Goal: Task Accomplishment & Management: Use online tool/utility

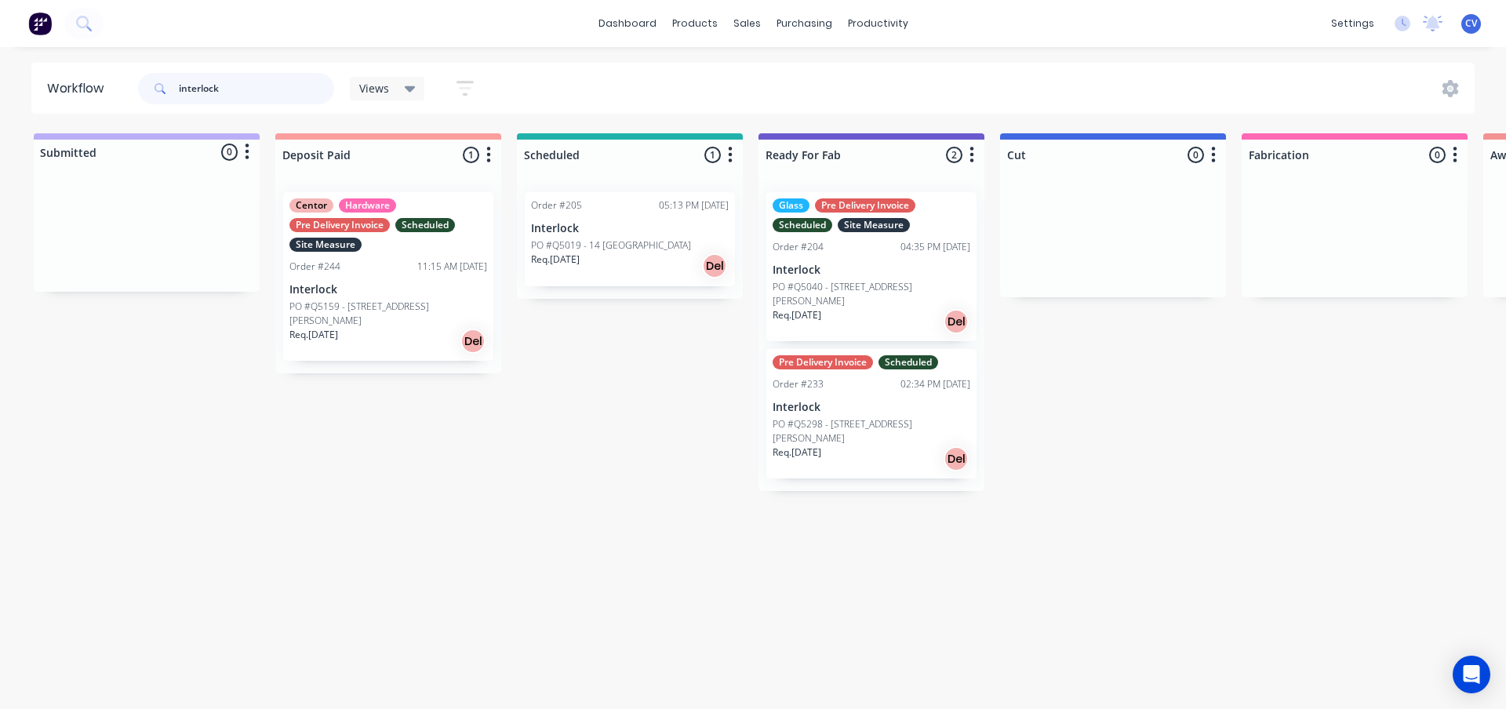
click at [117, 86] on header "Workflow interlock Views Save new view None (Default) edit Production edit Show…" at bounding box center [753, 88] width 1444 height 51
type input "e projects"
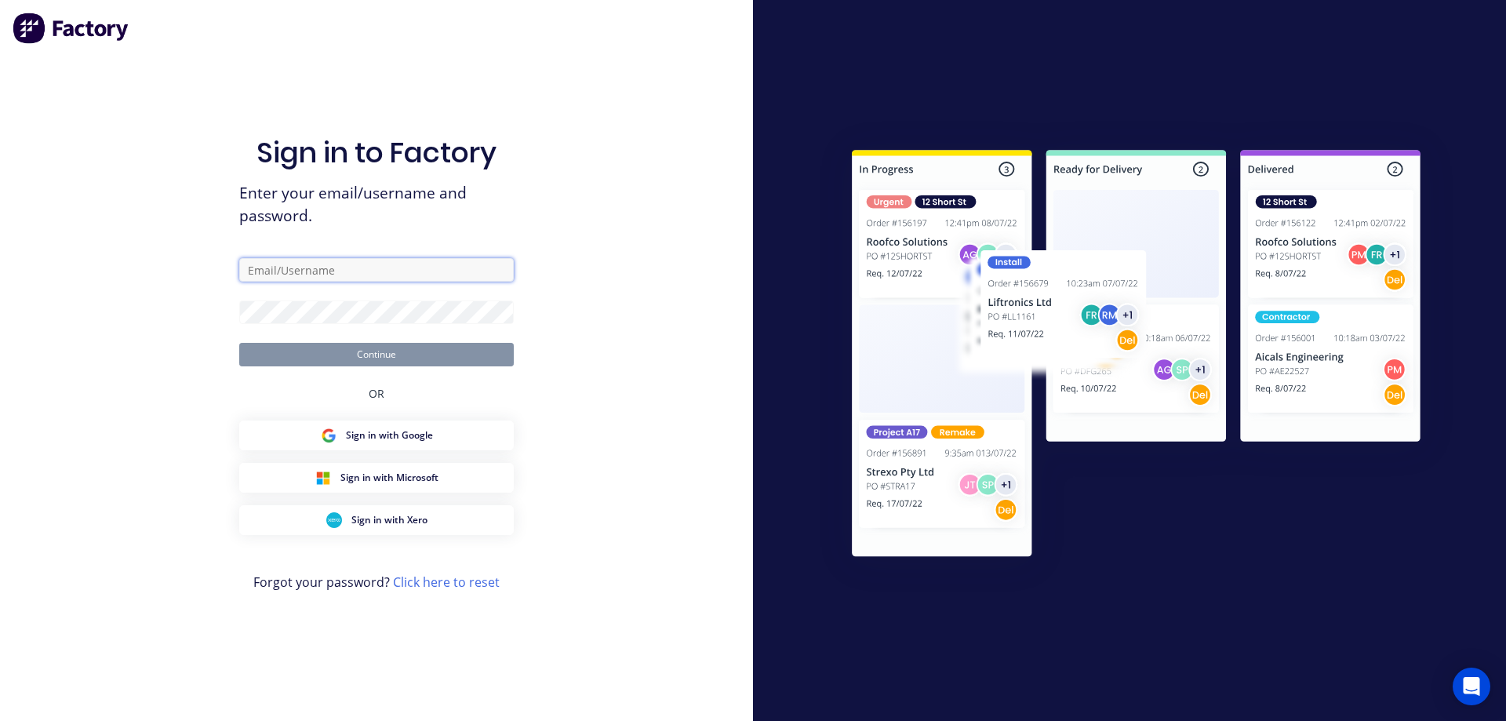
click at [383, 276] on input "text" at bounding box center [376, 270] width 275 height 24
type input "[PERSON_NAME][EMAIL_ADDRESS][DOMAIN_NAME]"
click at [403, 443] on div "Sign in with Google" at bounding box center [377, 436] width 112 height 16
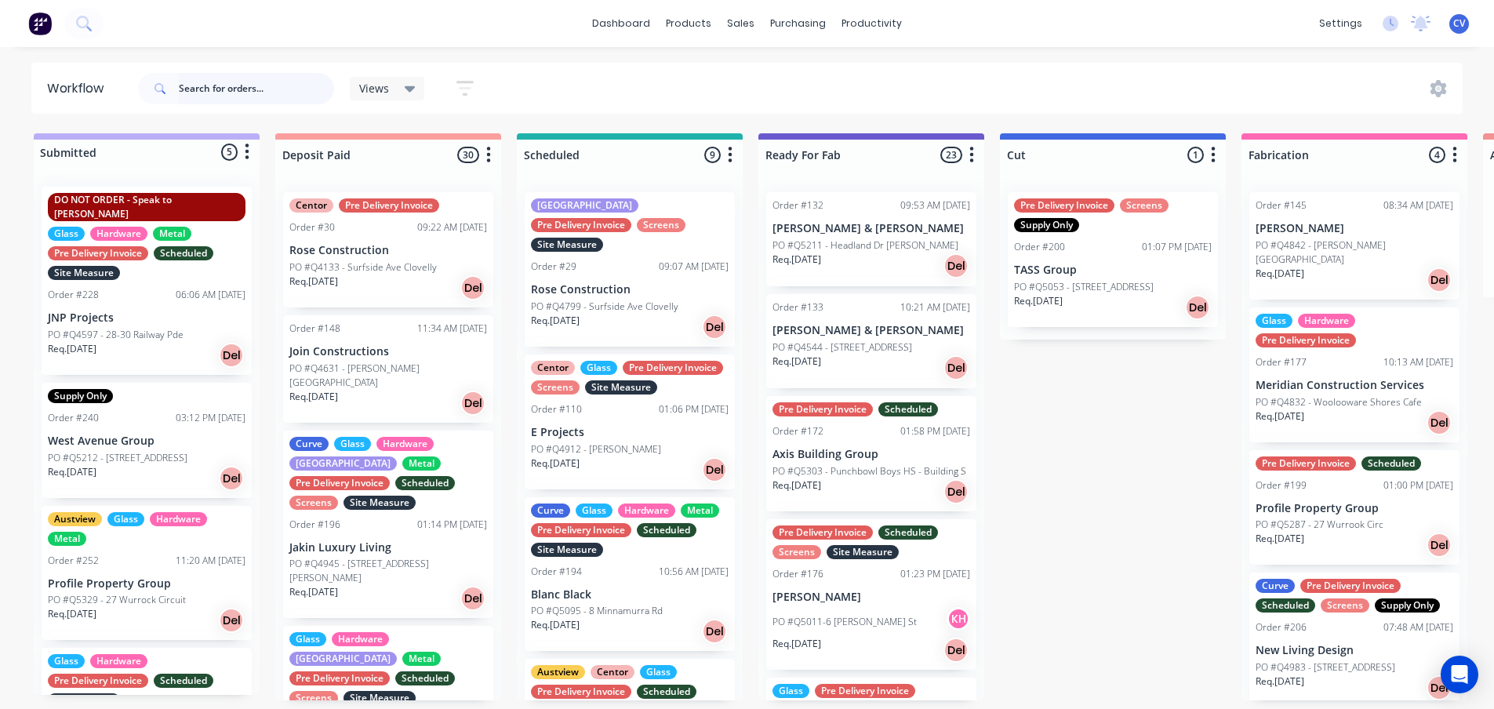
click at [195, 97] on input "text" at bounding box center [256, 88] width 155 height 31
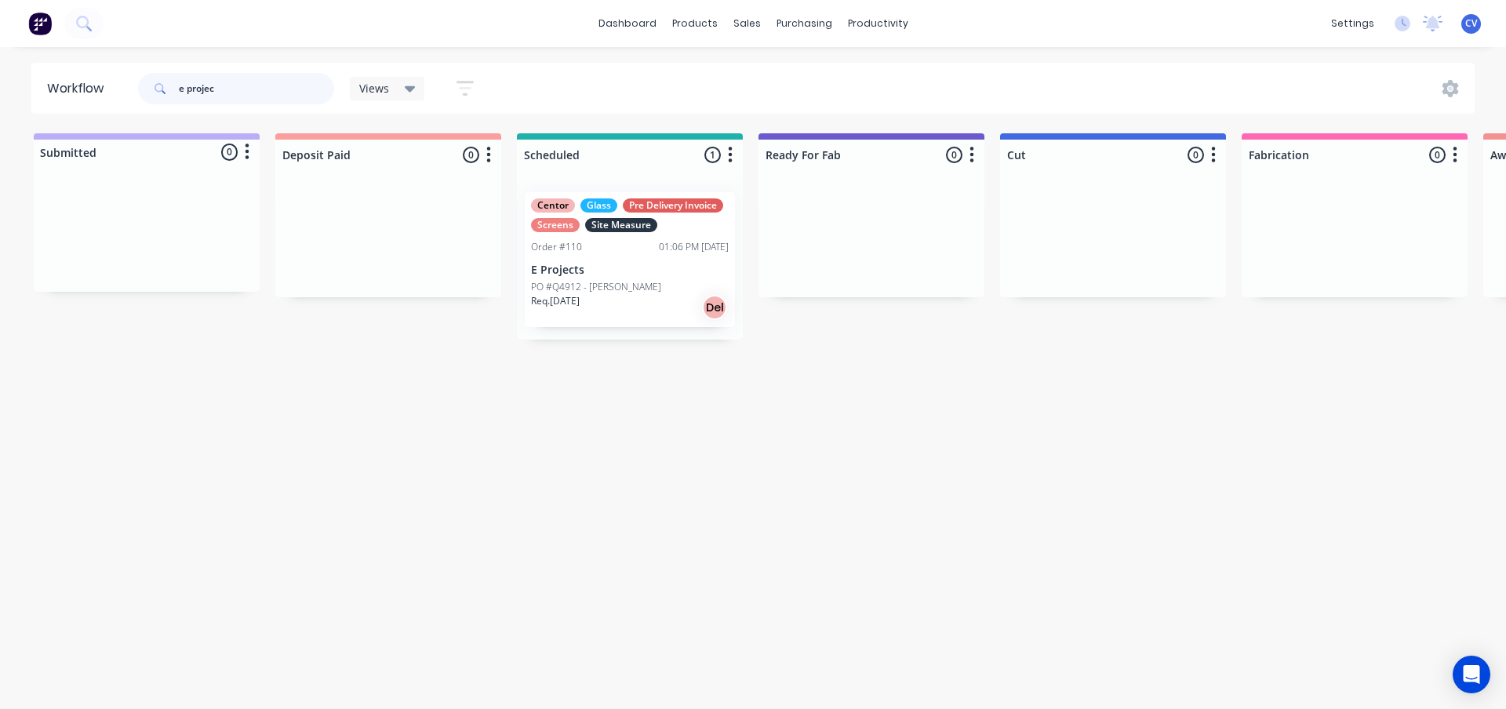
type input "e projec"
click at [661, 286] on p "PO #Q4912 - [PERSON_NAME]" at bounding box center [596, 287] width 130 height 14
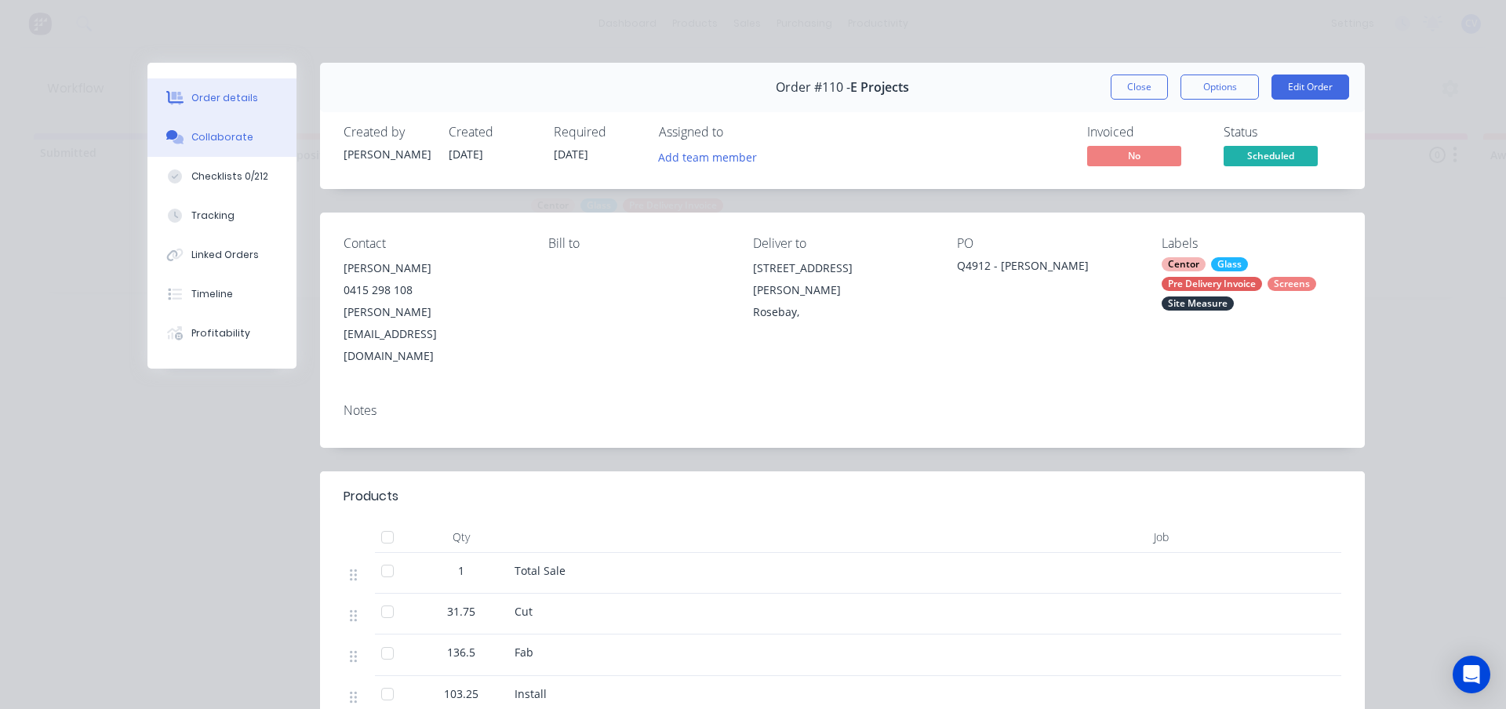
click at [213, 145] on button "Collaborate" at bounding box center [221, 137] width 149 height 39
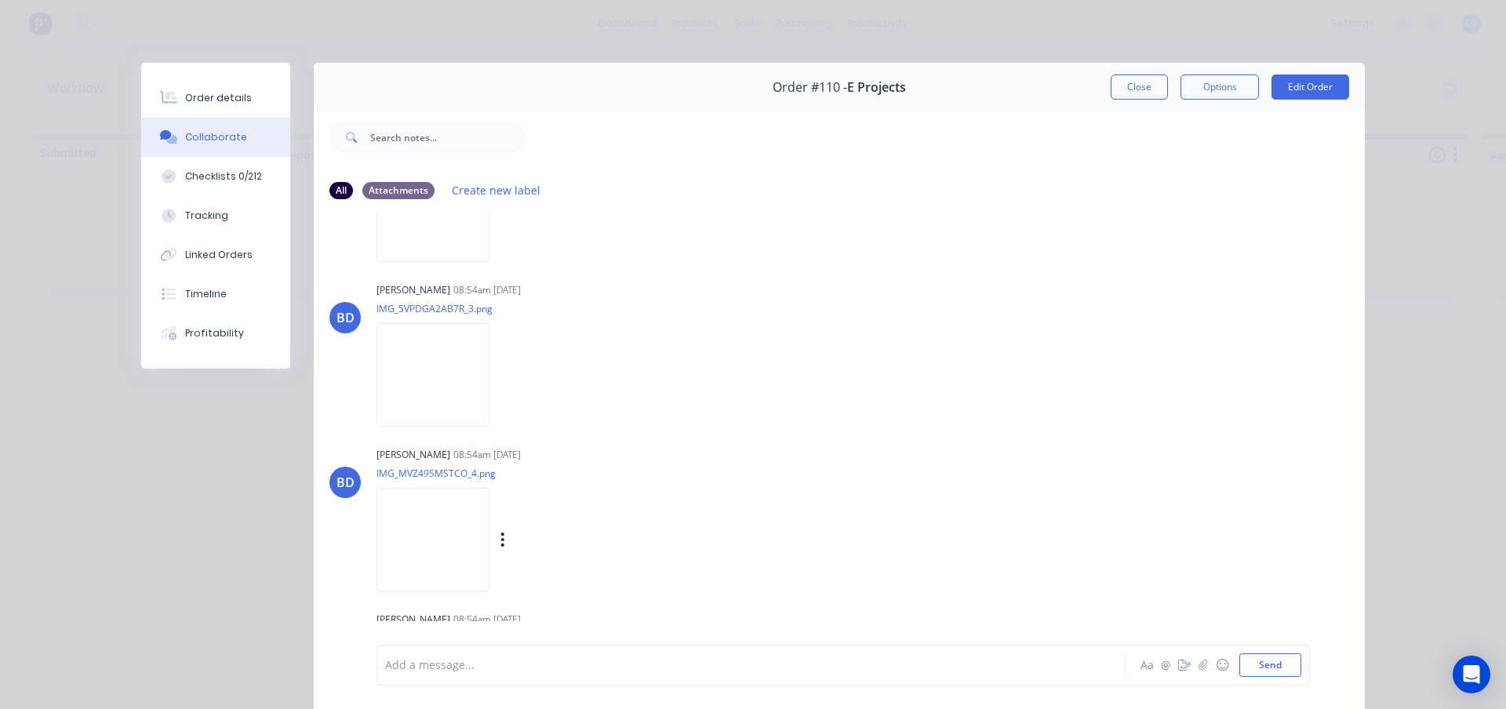
scroll to position [1490, 0]
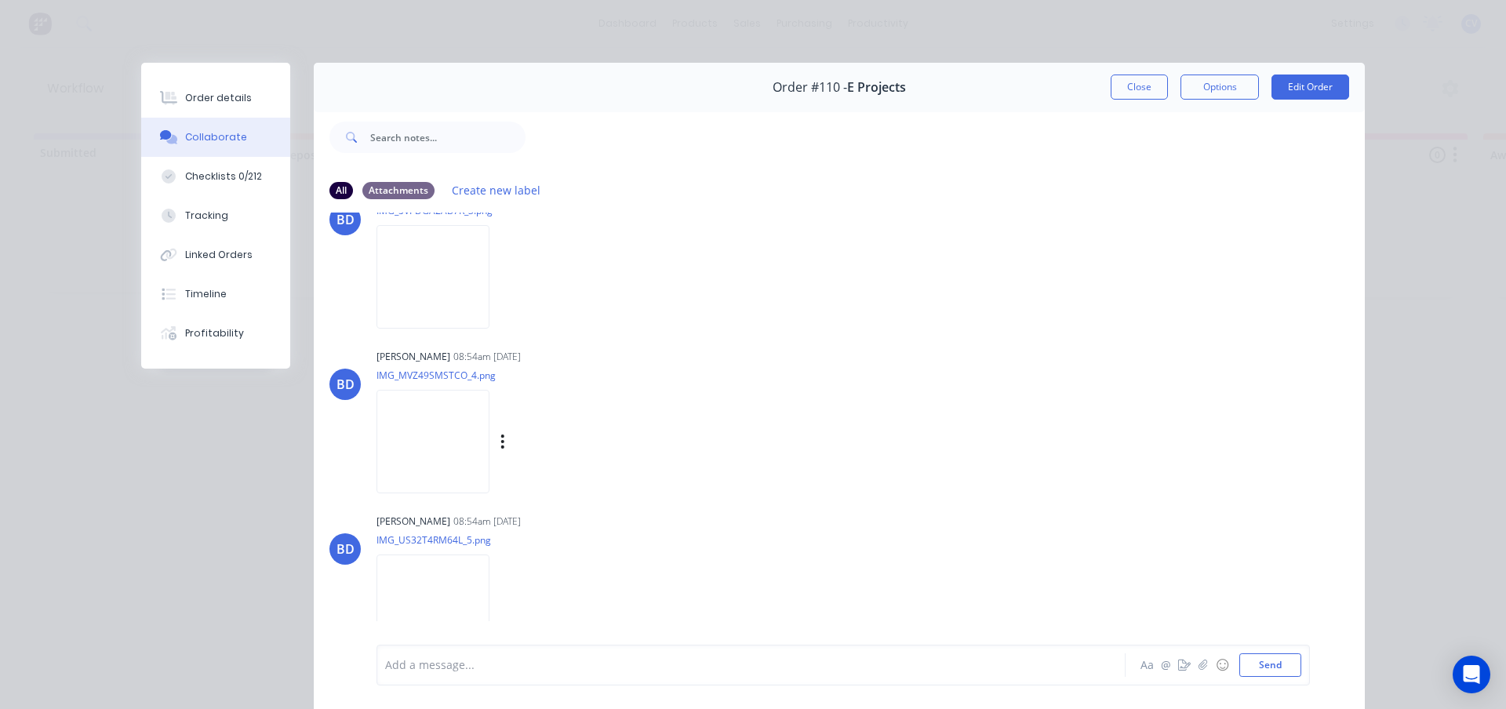
click at [447, 440] on img at bounding box center [433, 441] width 113 height 103
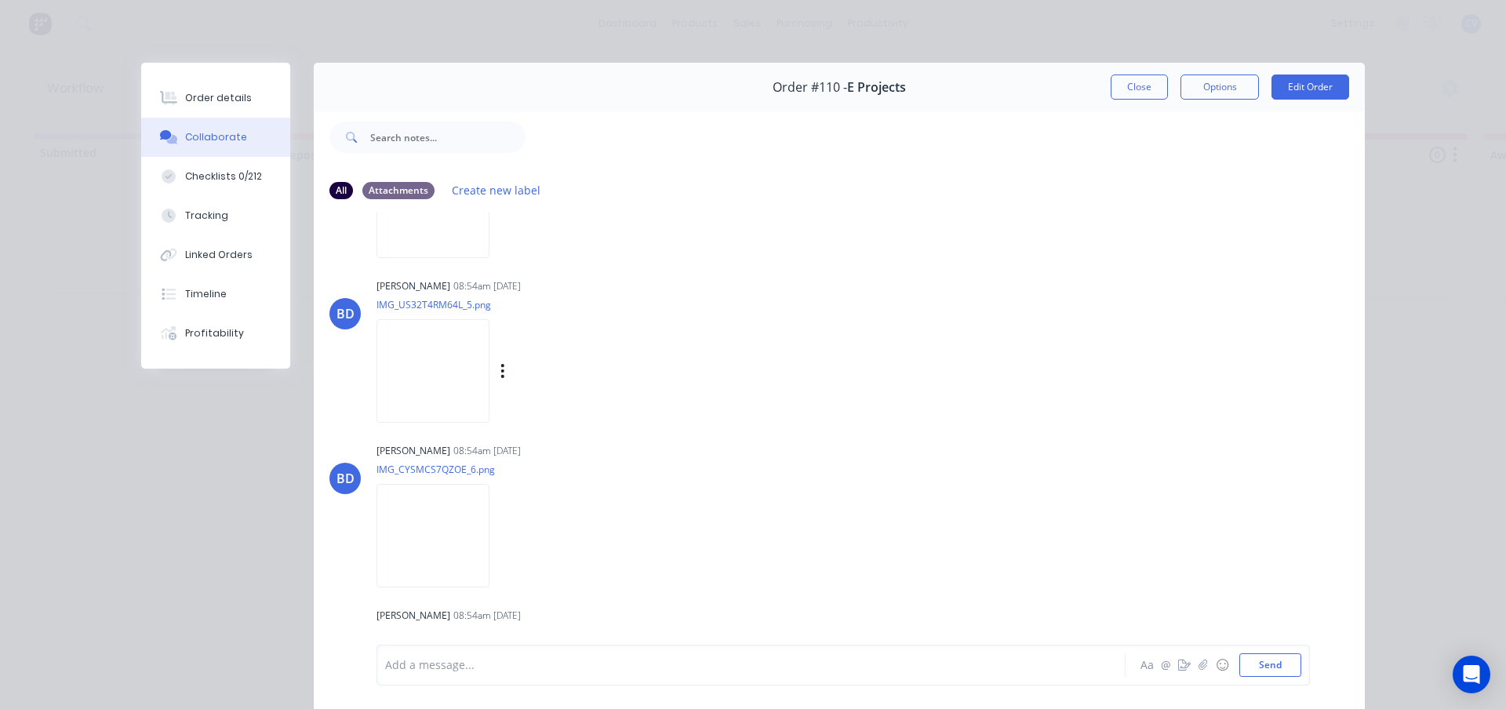
click at [410, 379] on img at bounding box center [433, 370] width 113 height 103
click at [426, 563] on img at bounding box center [433, 535] width 113 height 103
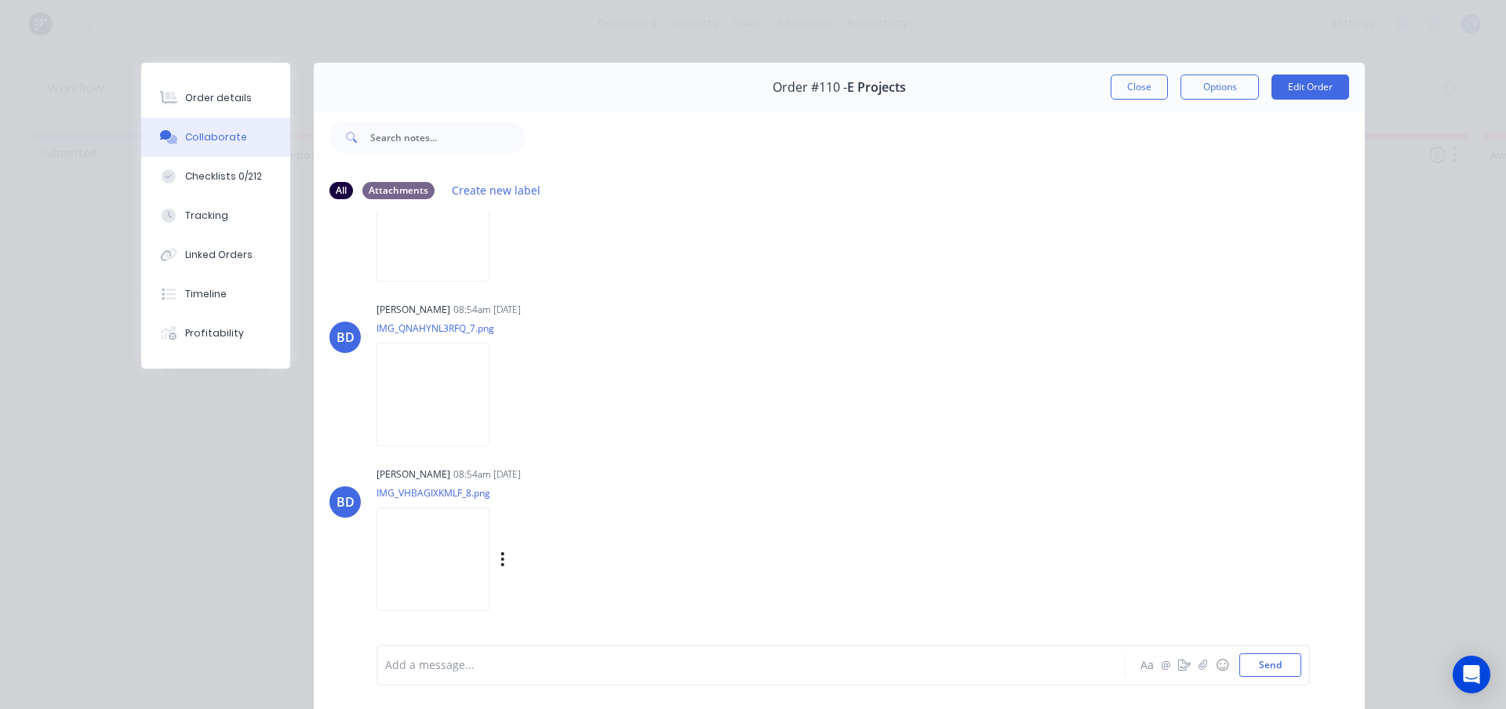
scroll to position [2040, 0]
click at [439, 402] on img at bounding box center [433, 386] width 113 height 103
click at [428, 555] on img at bounding box center [433, 551] width 113 height 103
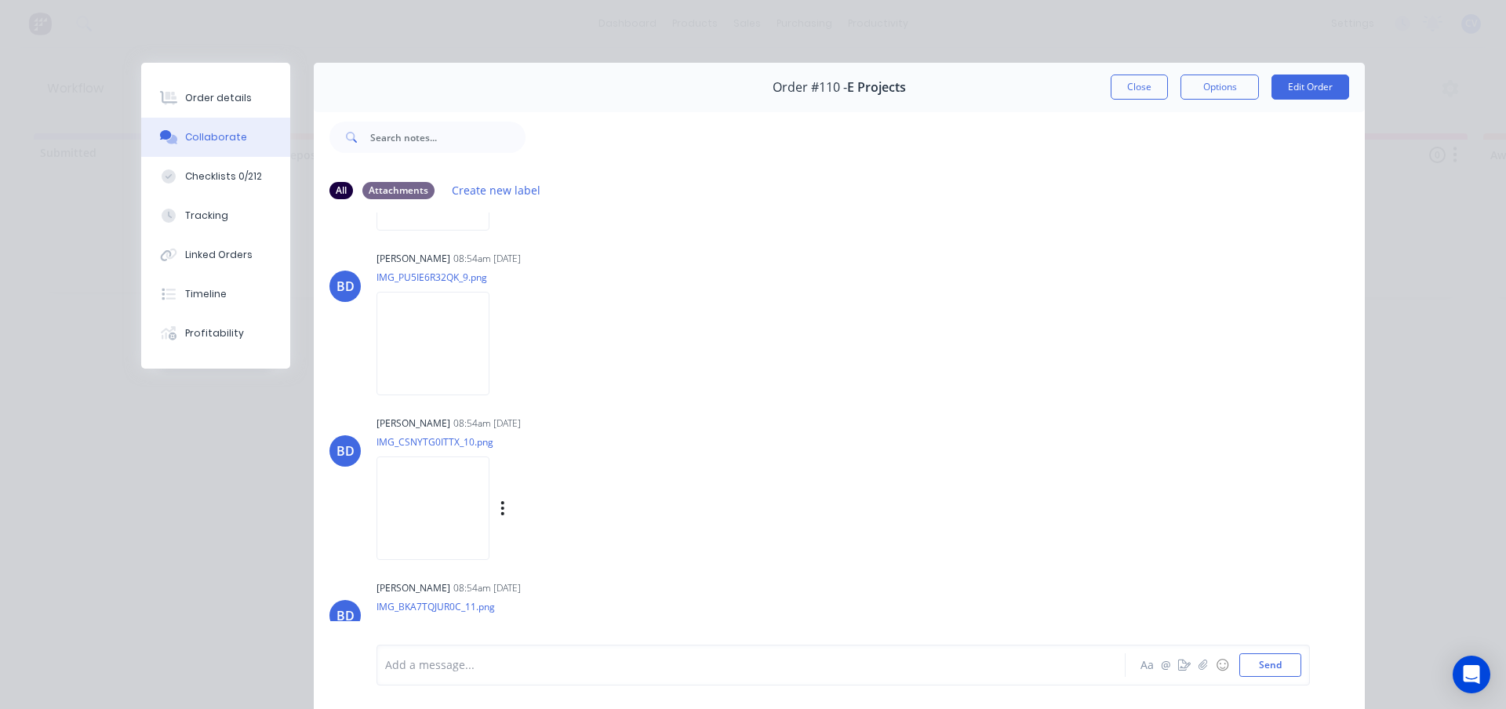
scroll to position [2432, 0]
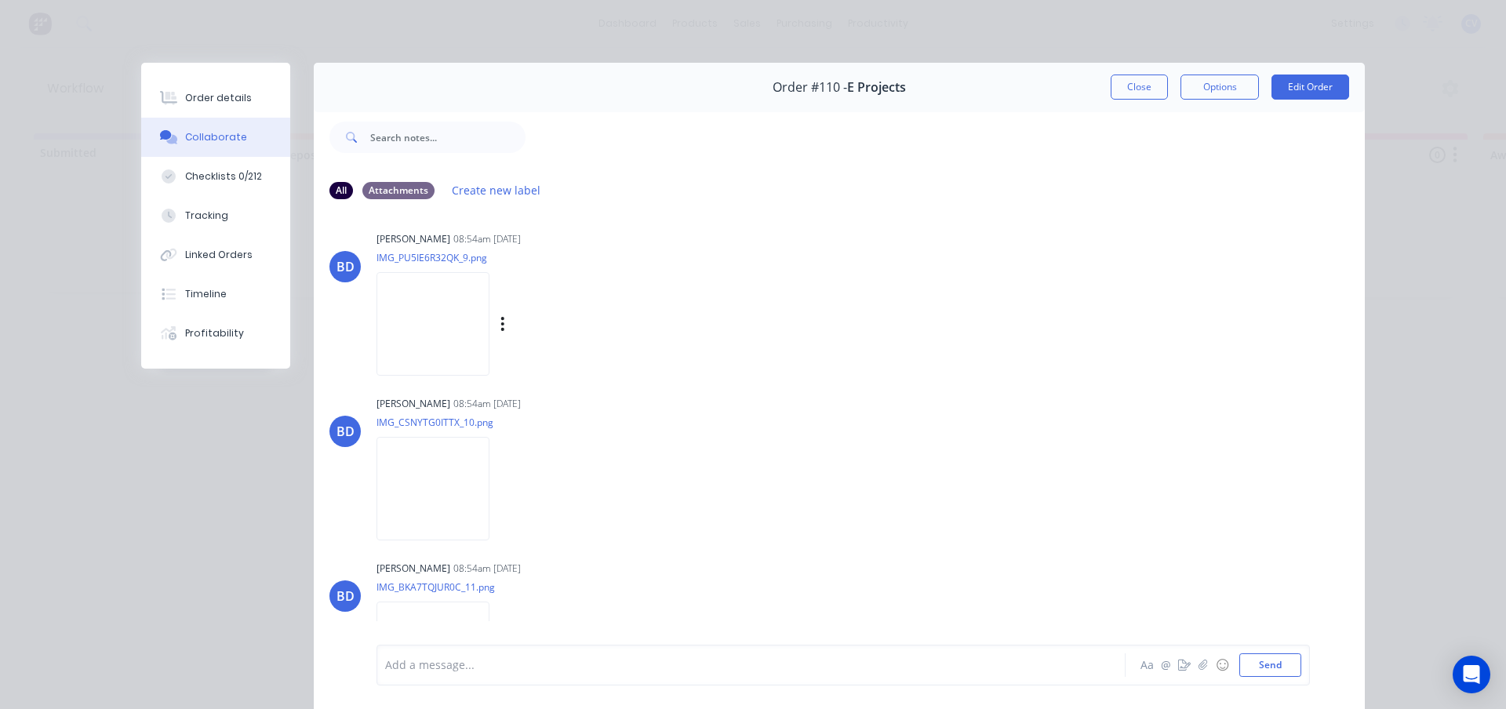
click at [437, 337] on img at bounding box center [433, 323] width 113 height 103
click at [417, 510] on img at bounding box center [433, 488] width 113 height 103
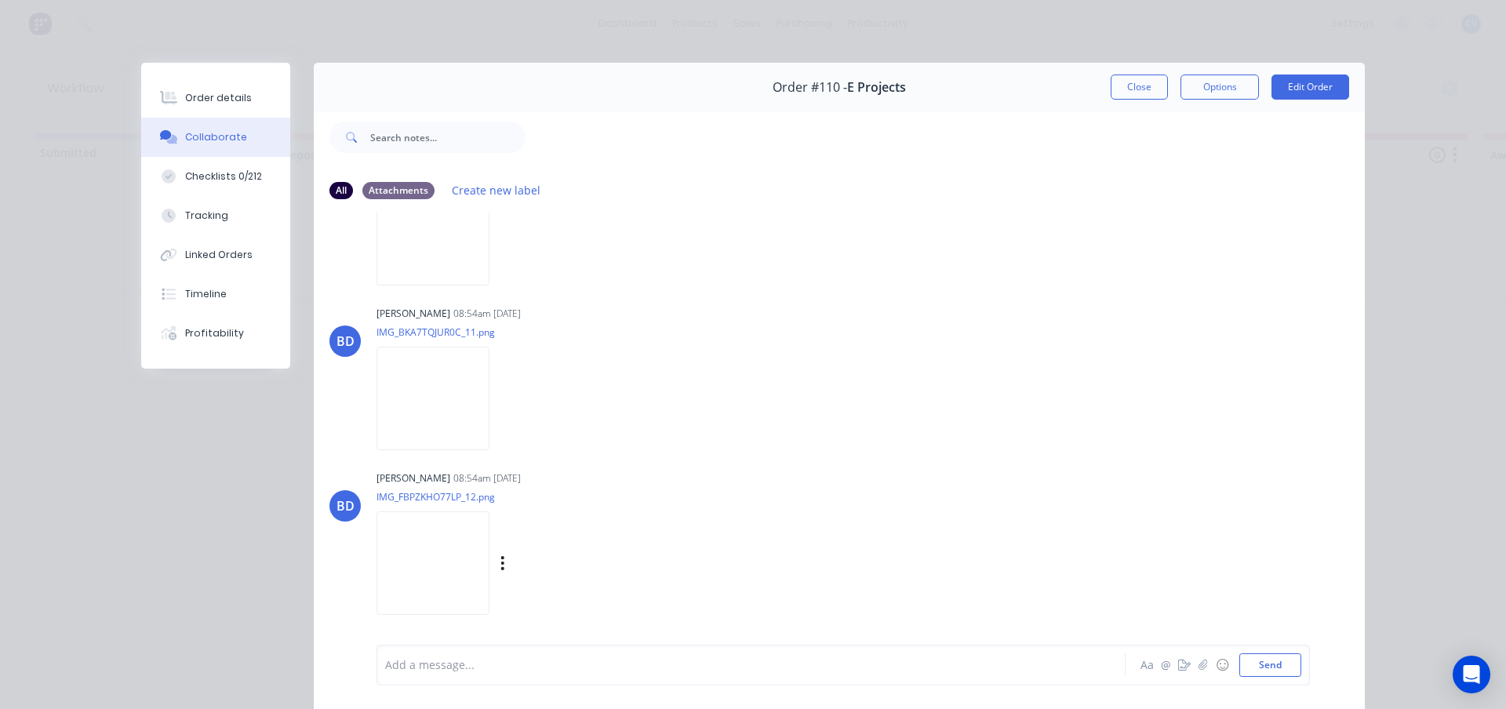
scroll to position [2746, 0]
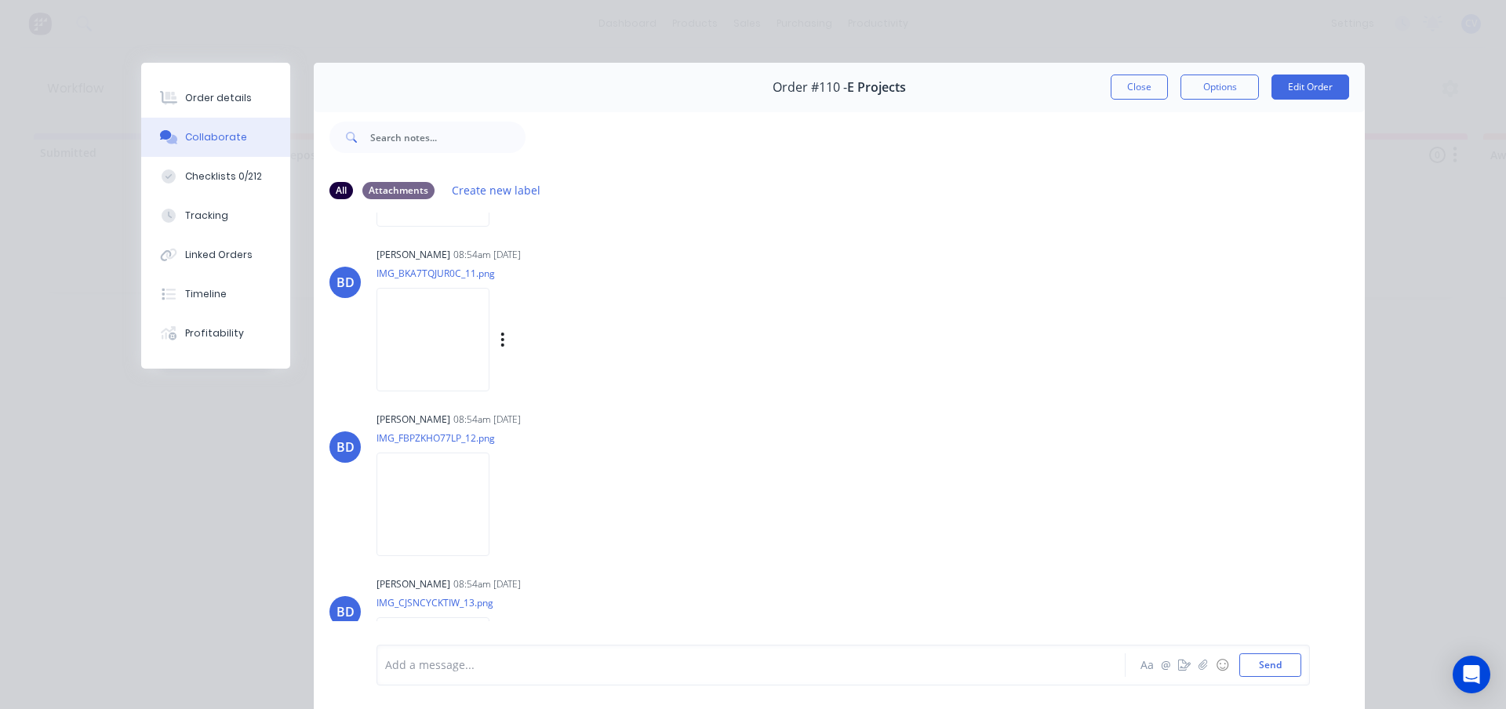
click at [420, 350] on img at bounding box center [433, 339] width 113 height 103
click at [438, 510] on img at bounding box center [433, 504] width 113 height 103
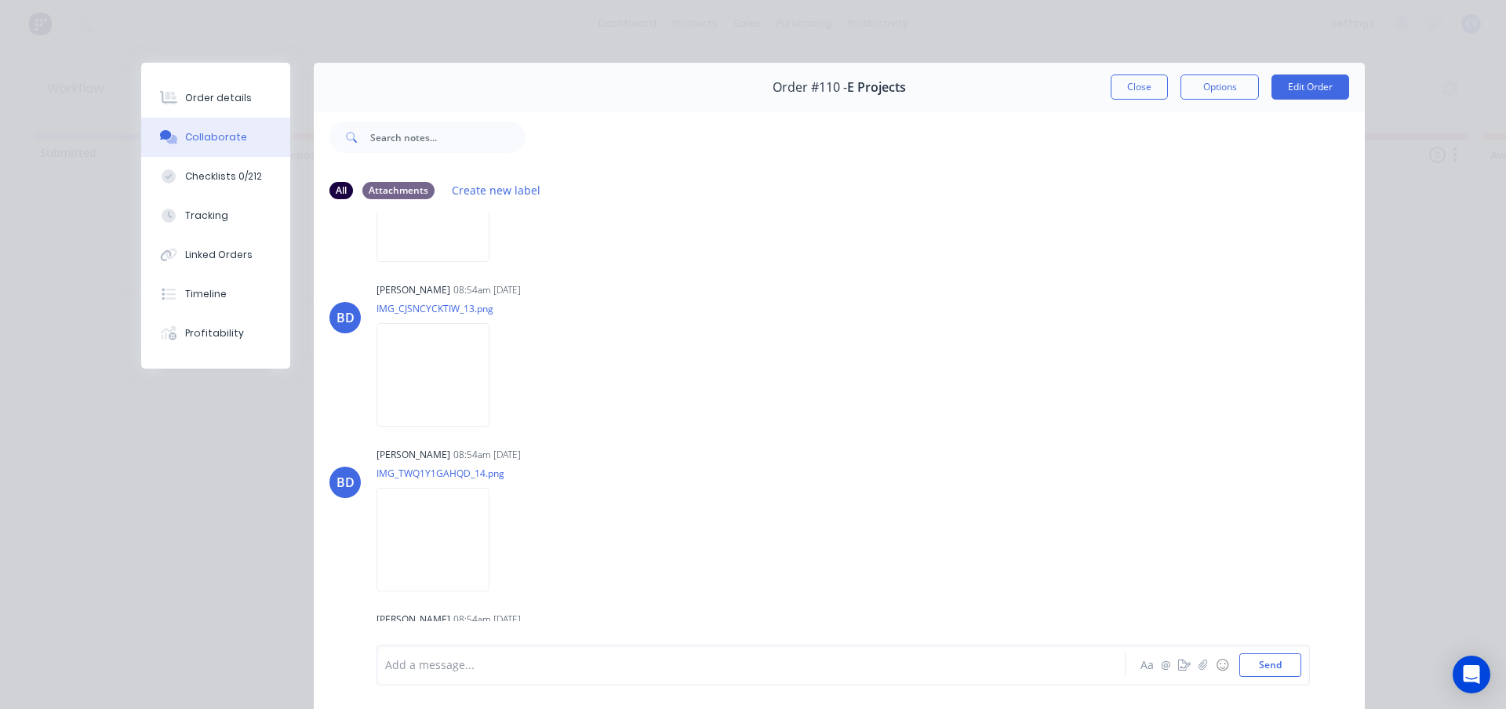
scroll to position [3138, 0]
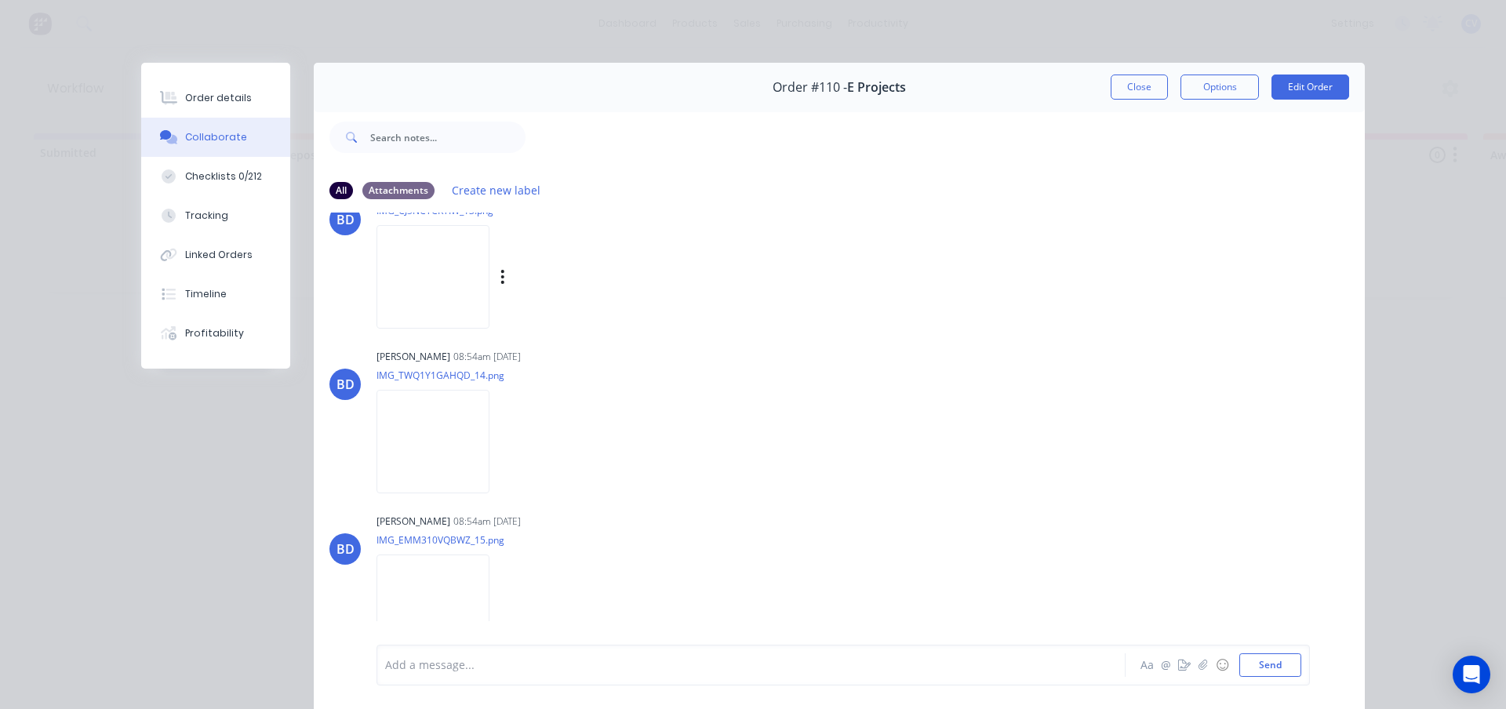
click at [424, 274] on img at bounding box center [433, 276] width 113 height 103
click at [446, 588] on img at bounding box center [433, 606] width 113 height 103
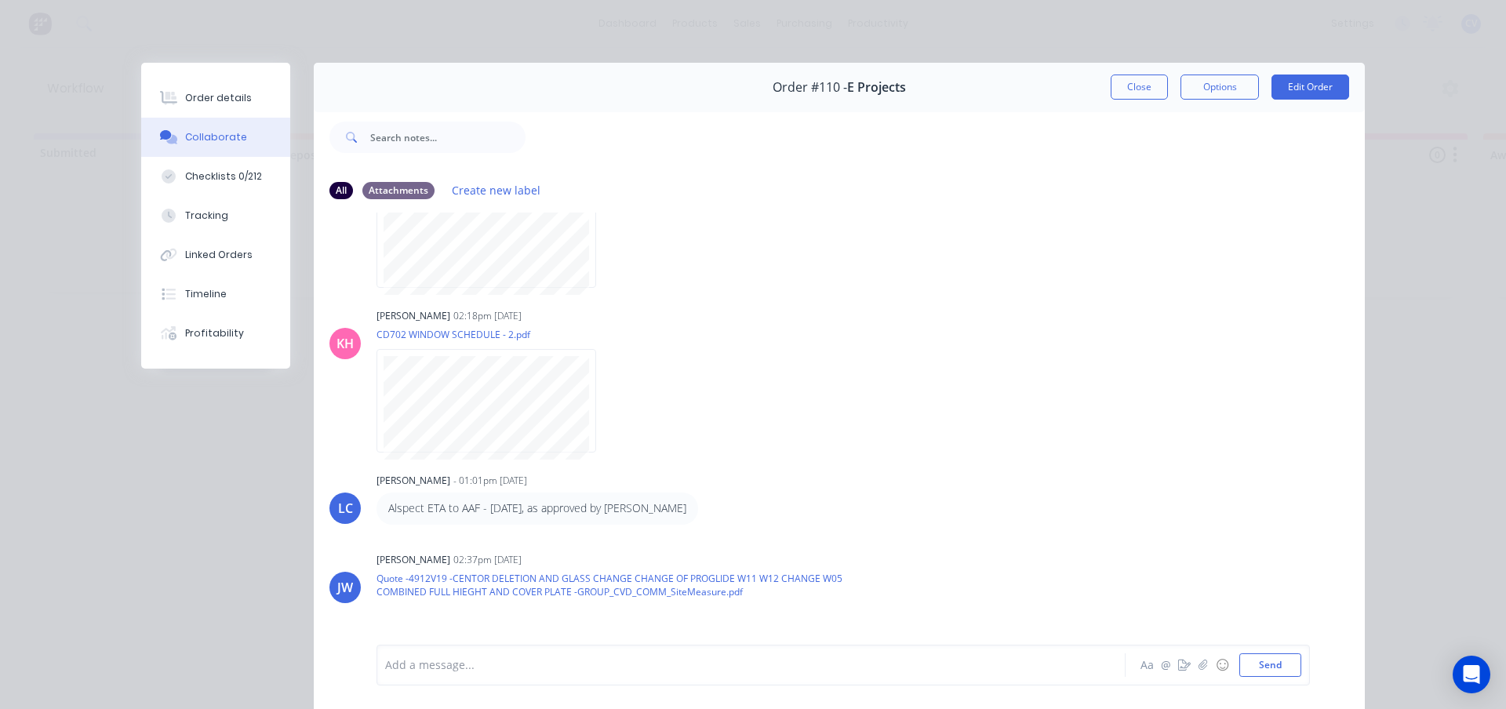
scroll to position [941, 0]
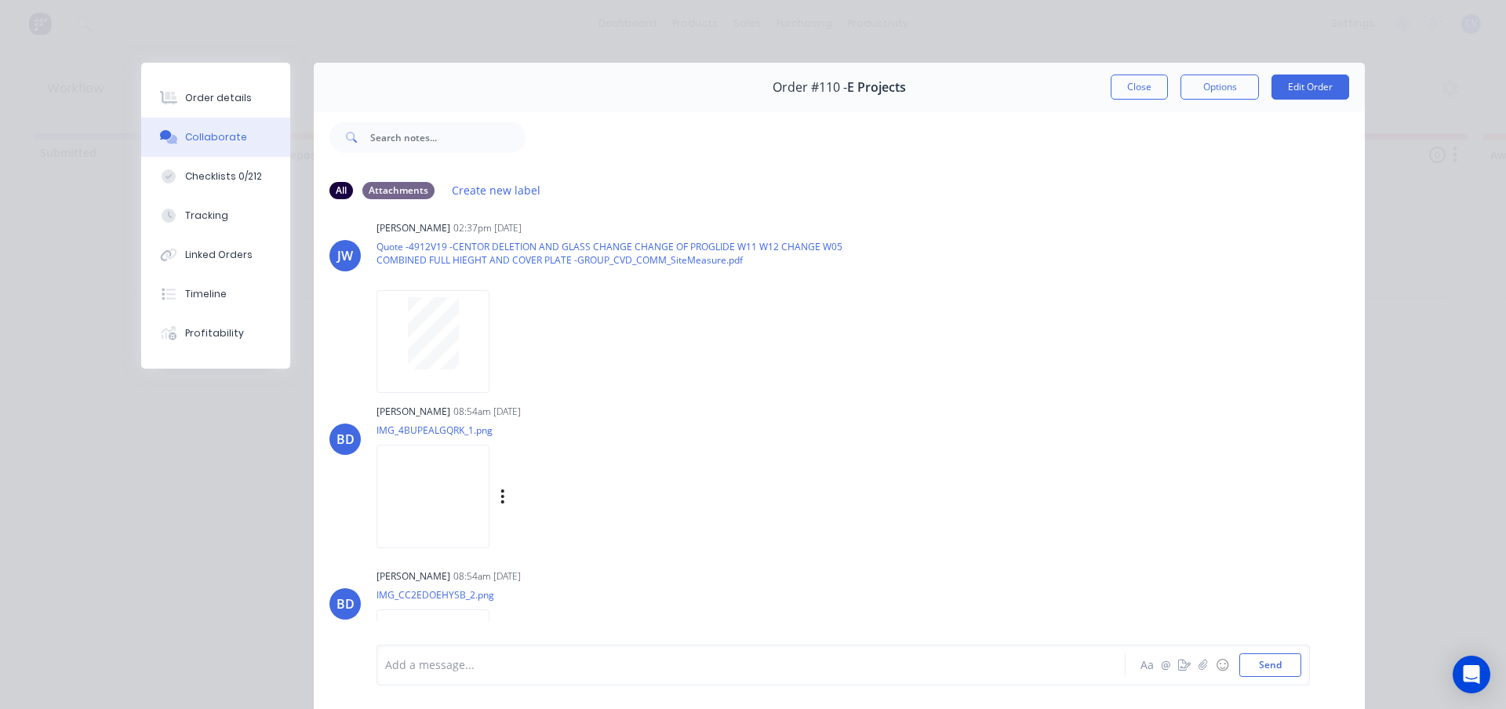
click at [444, 509] on img at bounding box center [433, 496] width 113 height 103
